Goal: Task Accomplishment & Management: Use online tool/utility

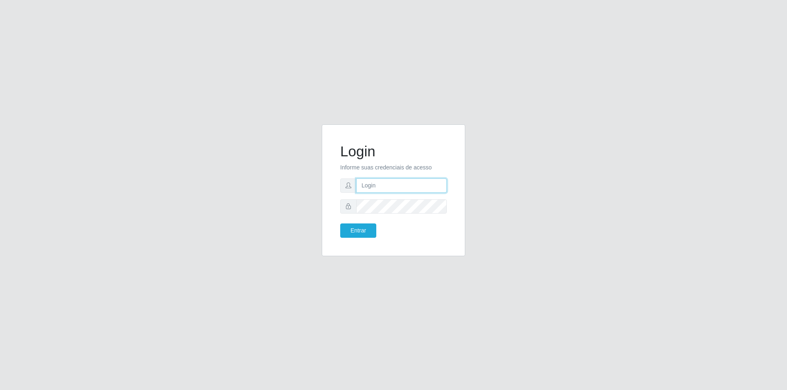
type input "[EMAIL_ADDRESS][DOMAIN_NAME]"
drag, startPoint x: 0, startPoint y: 0, endPoint x: 374, endPoint y: 188, distance: 419.0
click at [374, 188] on input "[EMAIL_ADDRESS][DOMAIN_NAME]" at bounding box center [401, 186] width 91 height 14
click at [367, 224] on button "Entrar" at bounding box center [358, 231] width 36 height 14
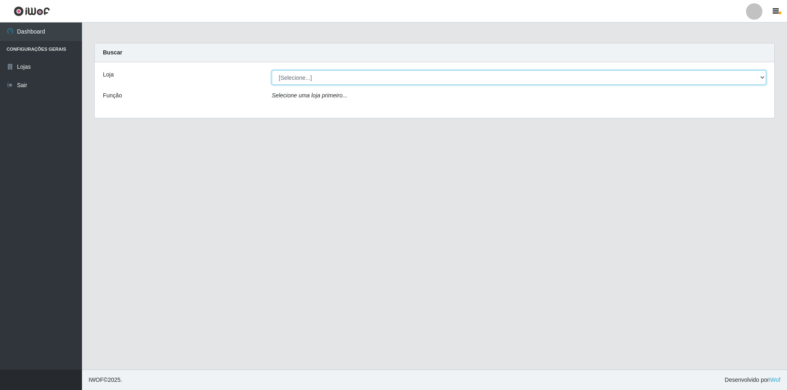
click at [297, 81] on select "[Selecione...] Extrabom - Loja 01 Centro de Distribuição" at bounding box center [519, 77] width 494 height 14
select select "435"
click at [272, 70] on select "[Selecione...] Extrabom - Loja 01 Centro de Distribuição" at bounding box center [519, 77] width 494 height 14
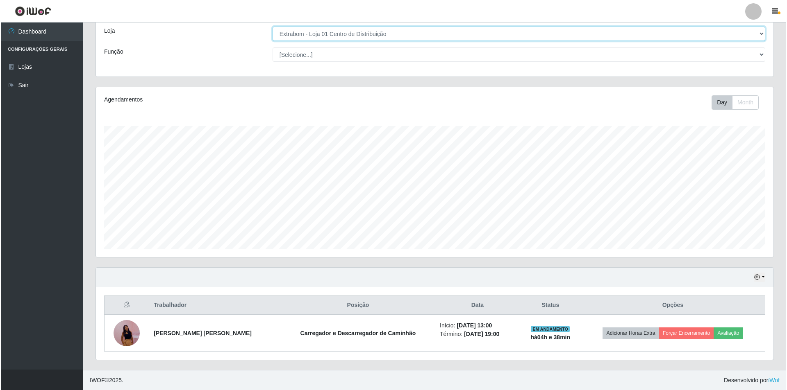
scroll to position [44, 0]
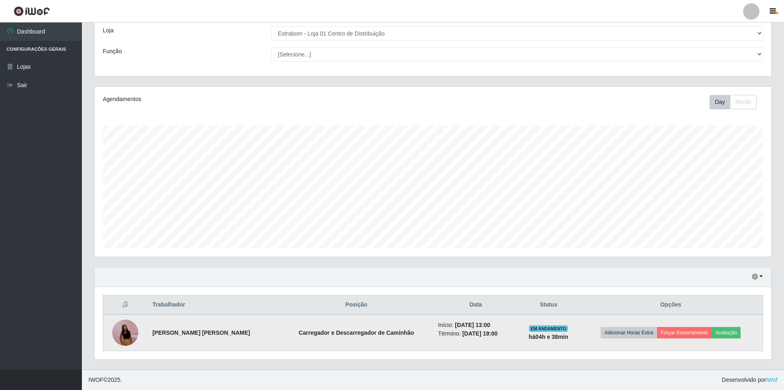
click at [125, 333] on img at bounding box center [125, 333] width 26 height 57
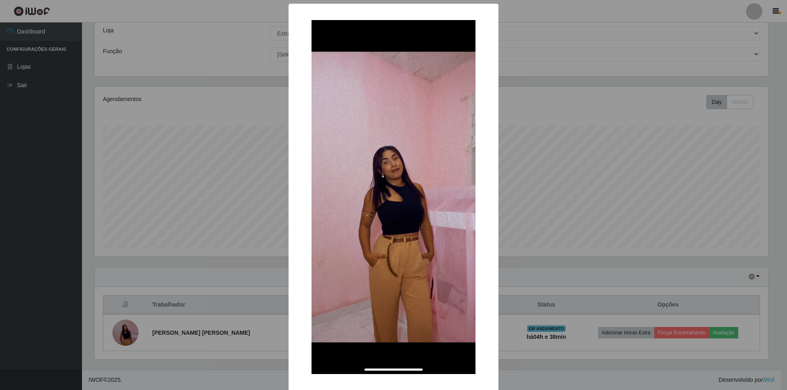
click at [519, 97] on div "× OK Cancel" at bounding box center [393, 195] width 787 height 390
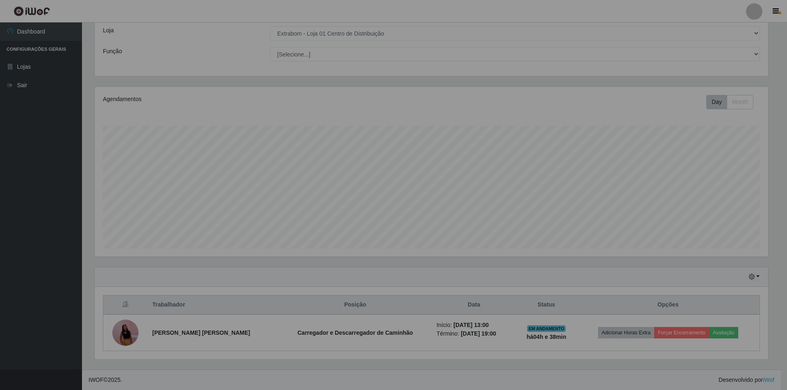
scroll to position [170, 677]
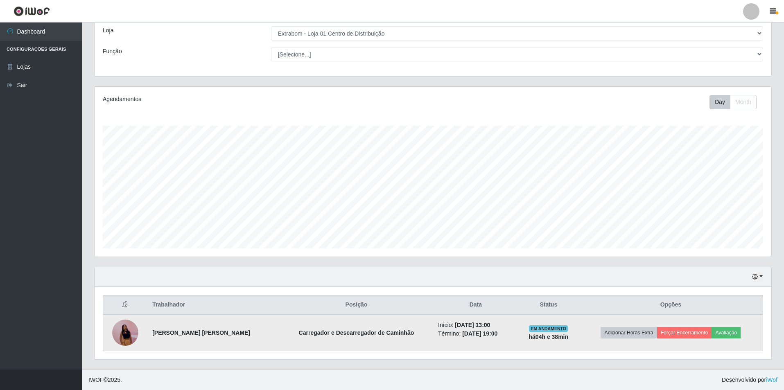
click at [534, 324] on td "EM ANDAMENTO há 04 h e 38 min" at bounding box center [549, 333] width 61 height 37
click at [682, 333] on button "Forçar Encerramento" at bounding box center [684, 332] width 55 height 11
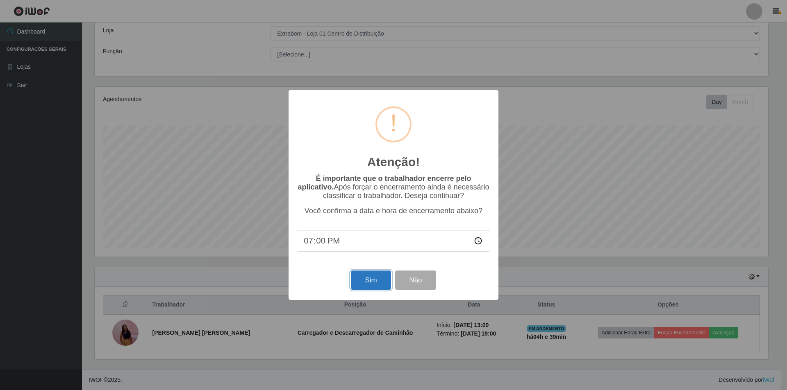
click at [367, 283] on button "Sim" at bounding box center [371, 280] width 40 height 19
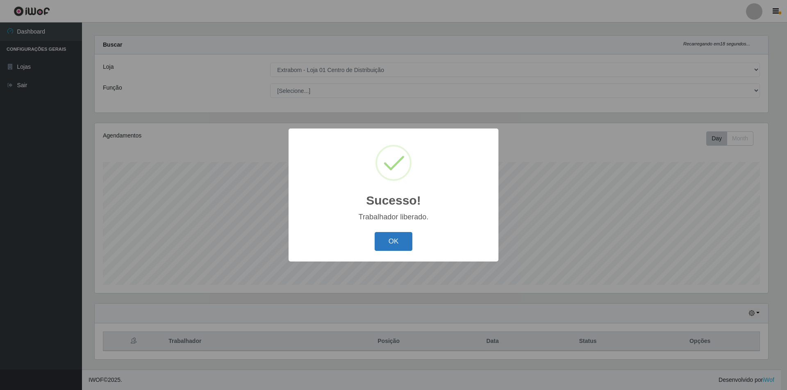
click at [397, 240] on button "OK" at bounding box center [393, 241] width 38 height 19
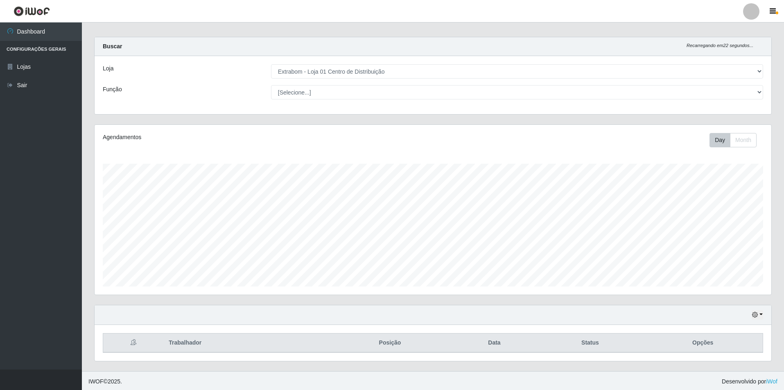
scroll to position [8, 0]
click at [746, 137] on button "Month" at bounding box center [743, 138] width 27 height 14
